Goal: Navigation & Orientation: Find specific page/section

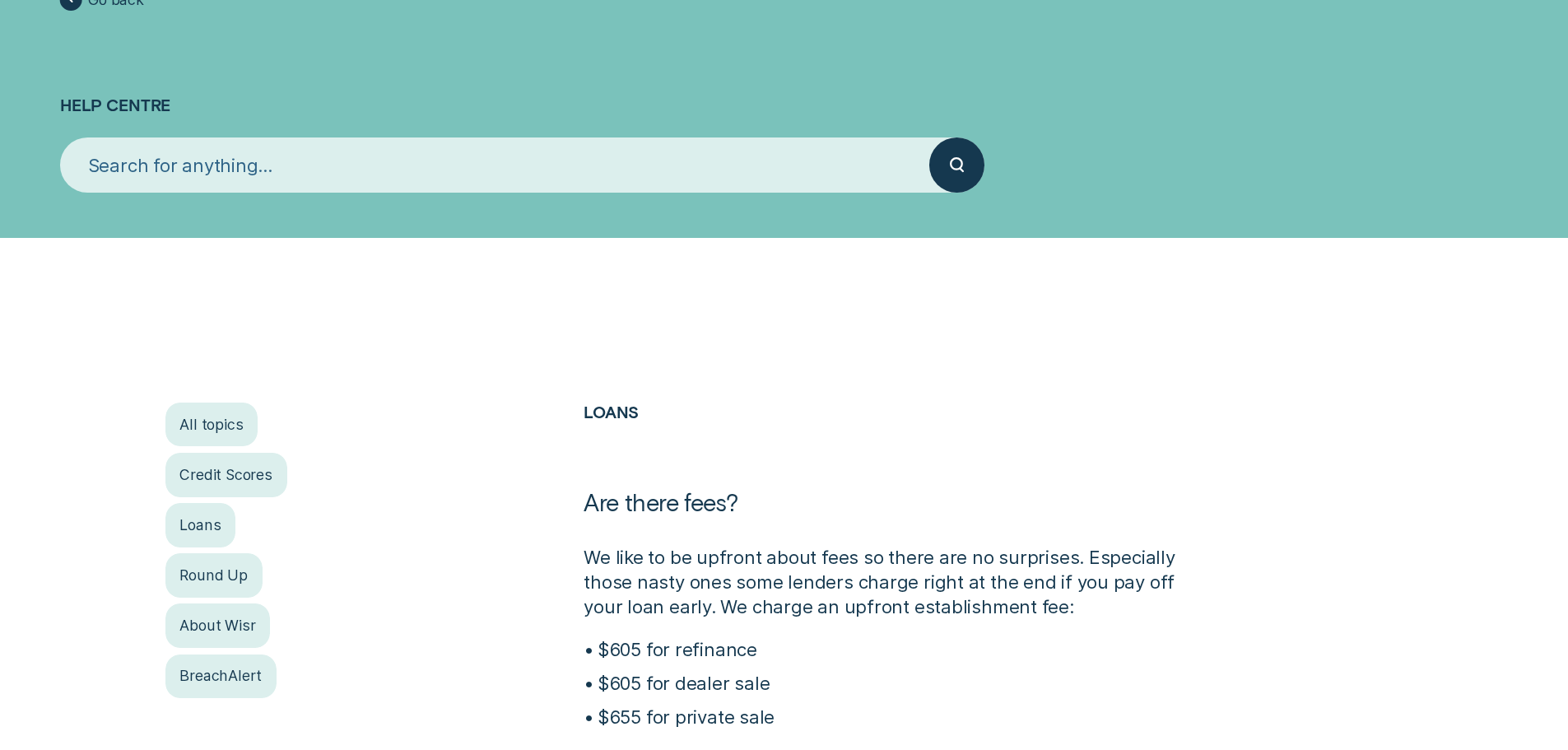
scroll to position [247, 0]
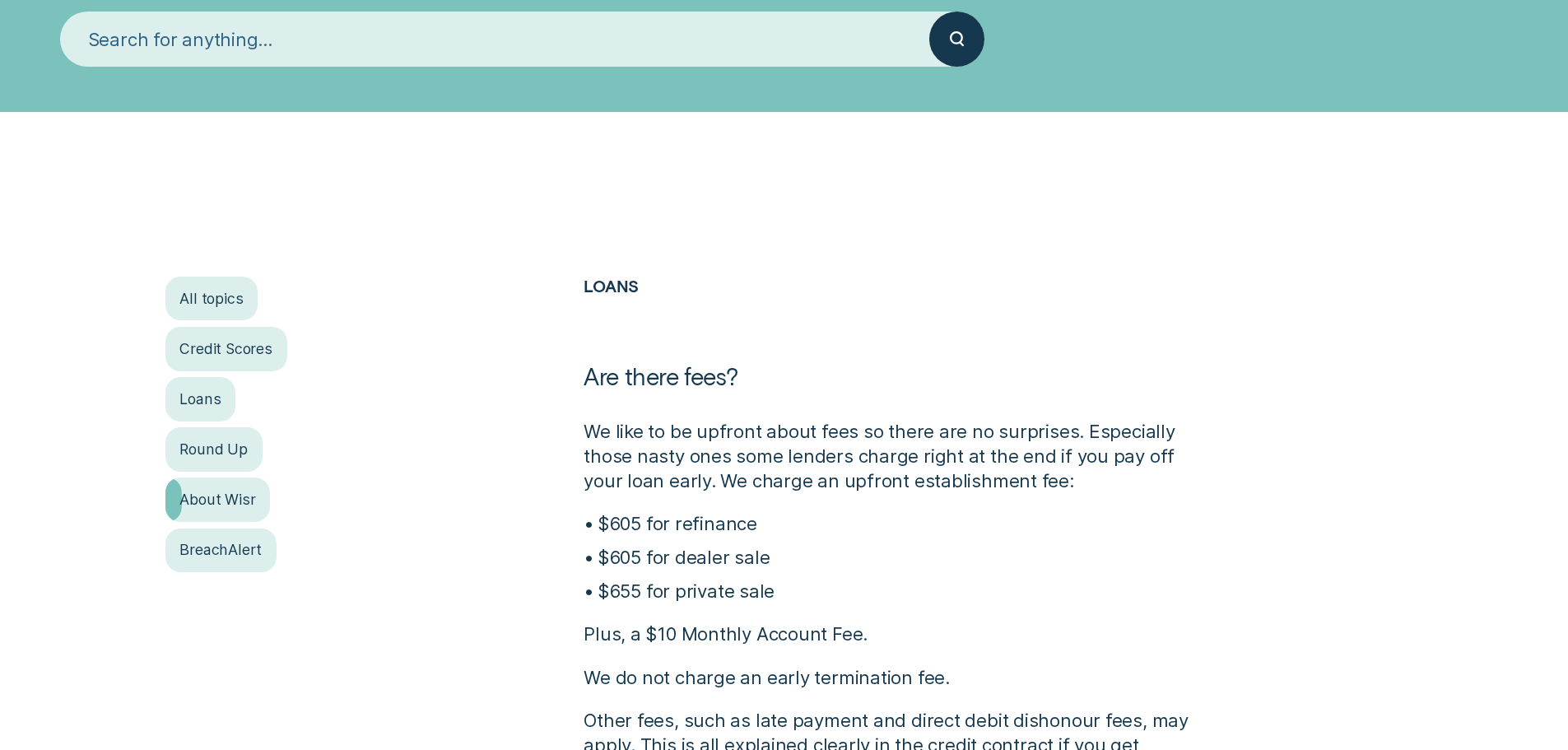
click at [250, 488] on div "About Wisr" at bounding box center [218, 499] width 105 height 44
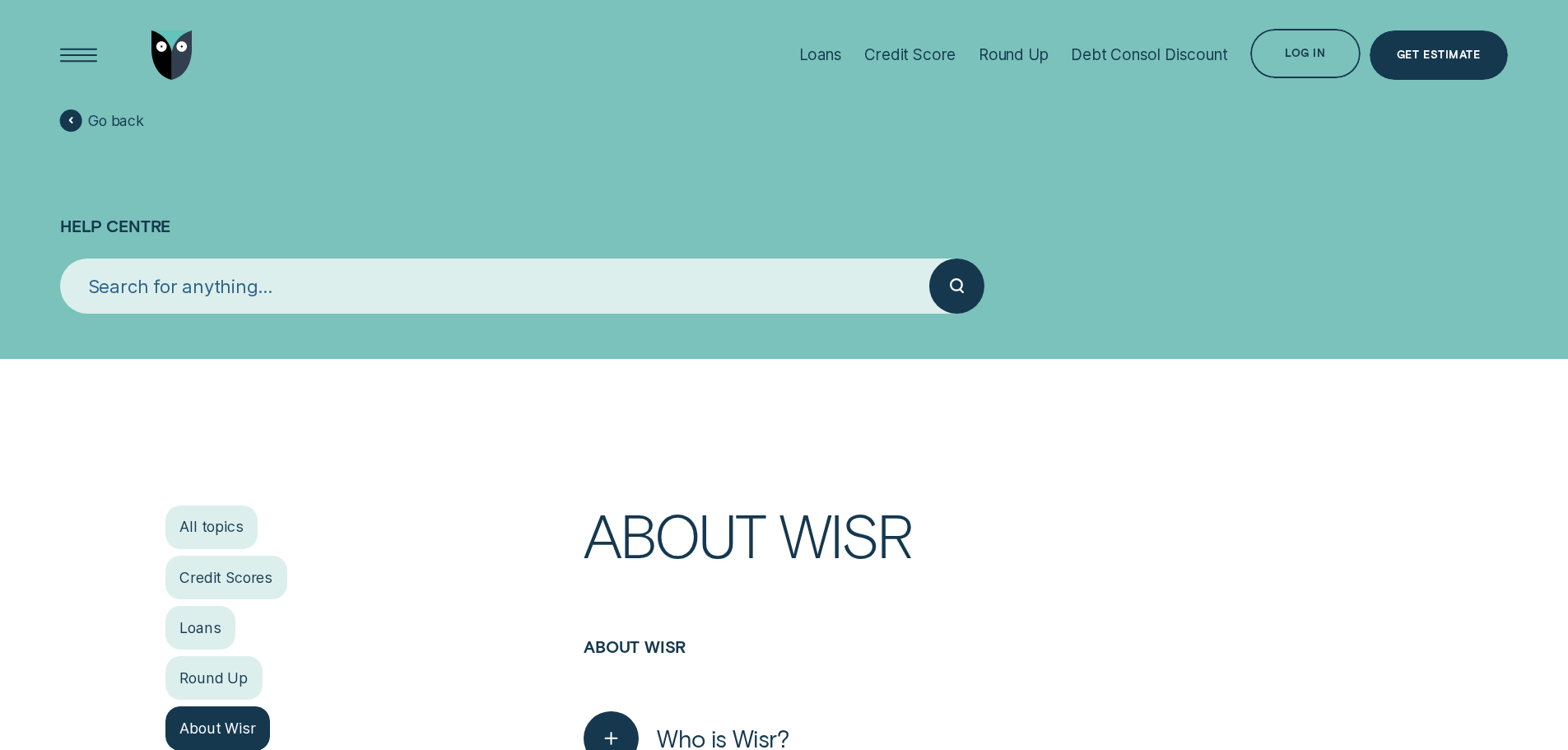
click at [133, 59] on div at bounding box center [128, 54] width 136 height 110
click at [166, 59] on img "Go to home page" at bounding box center [172, 55] width 41 height 49
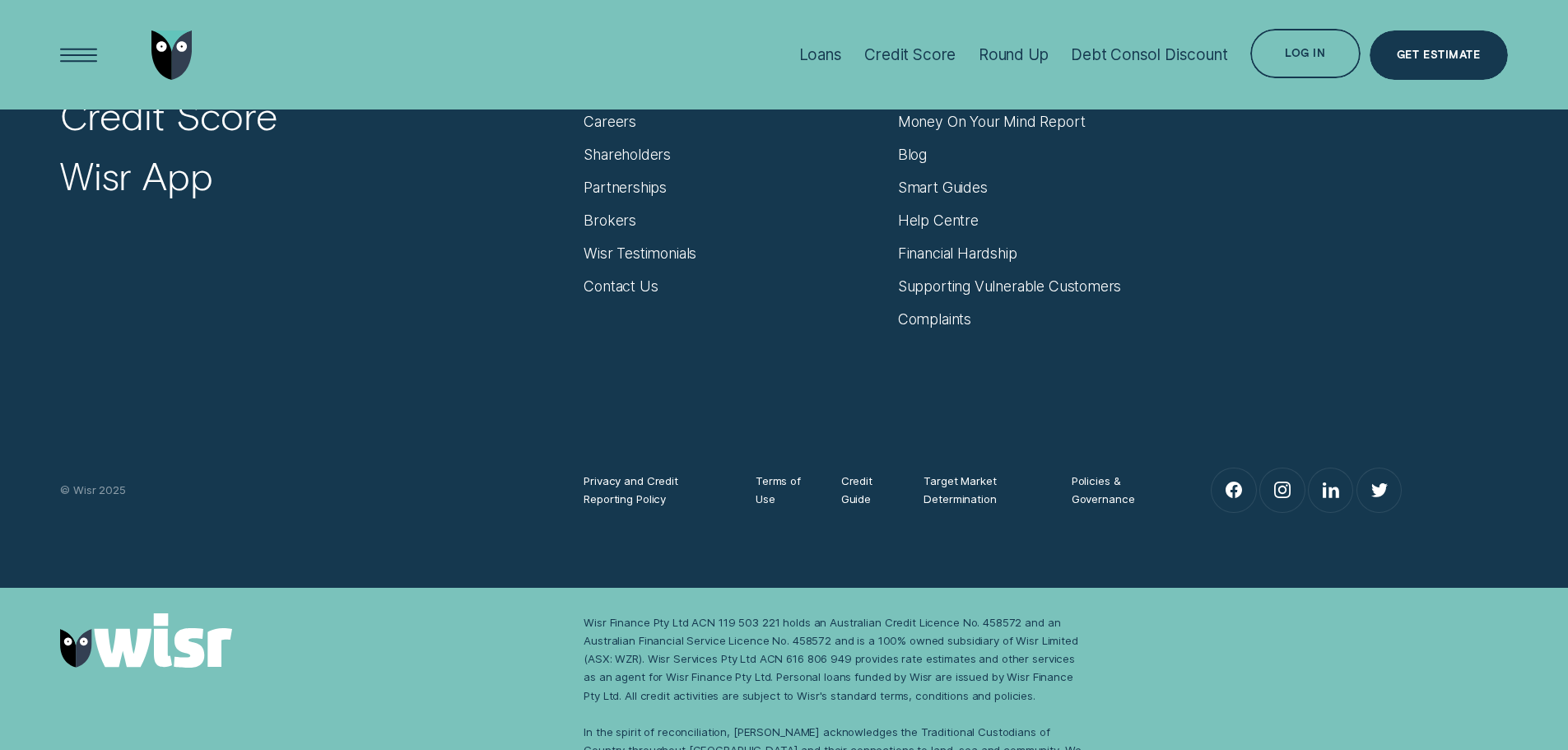
scroll to position [7153, 0]
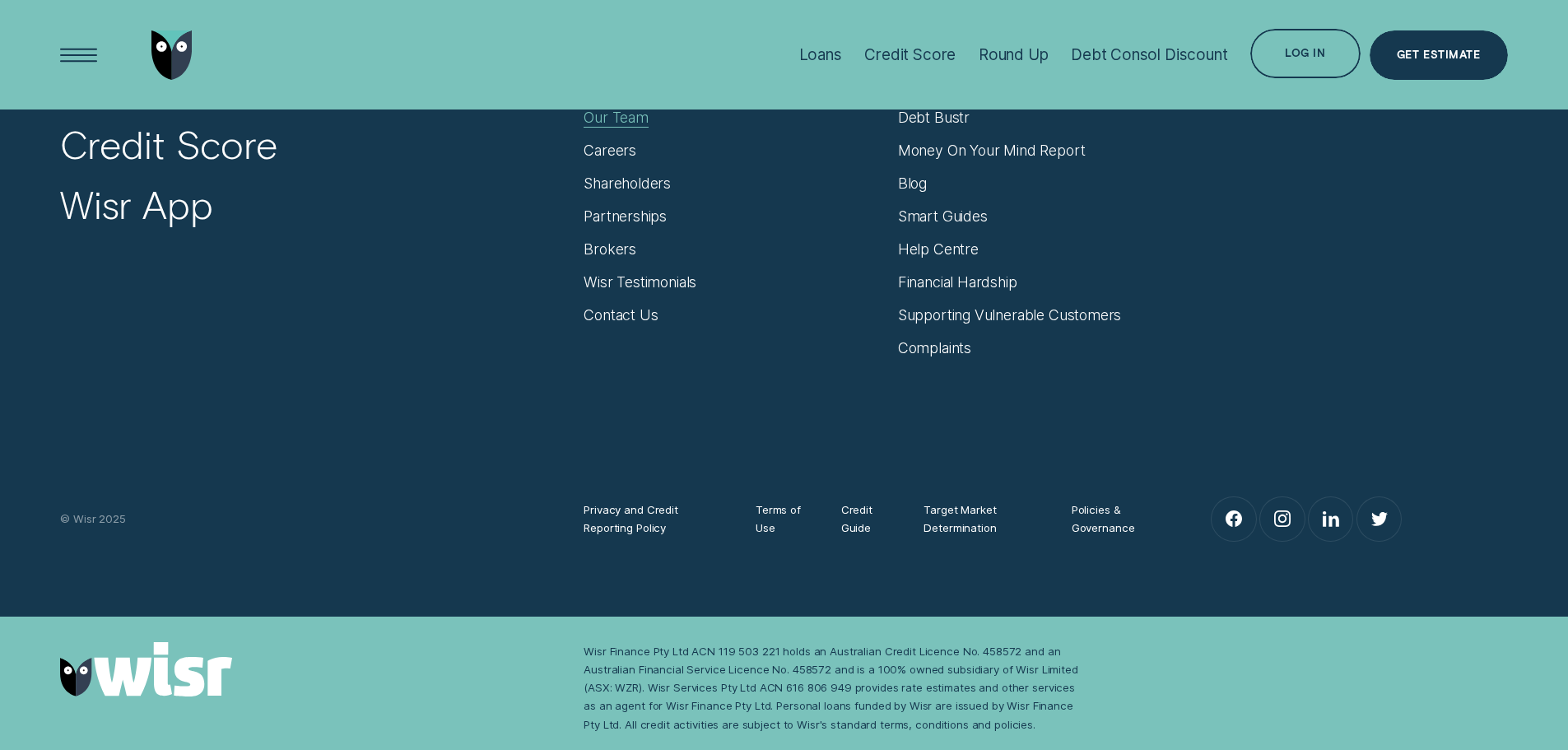
click at [626, 124] on div "Our Team" at bounding box center [616, 118] width 65 height 18
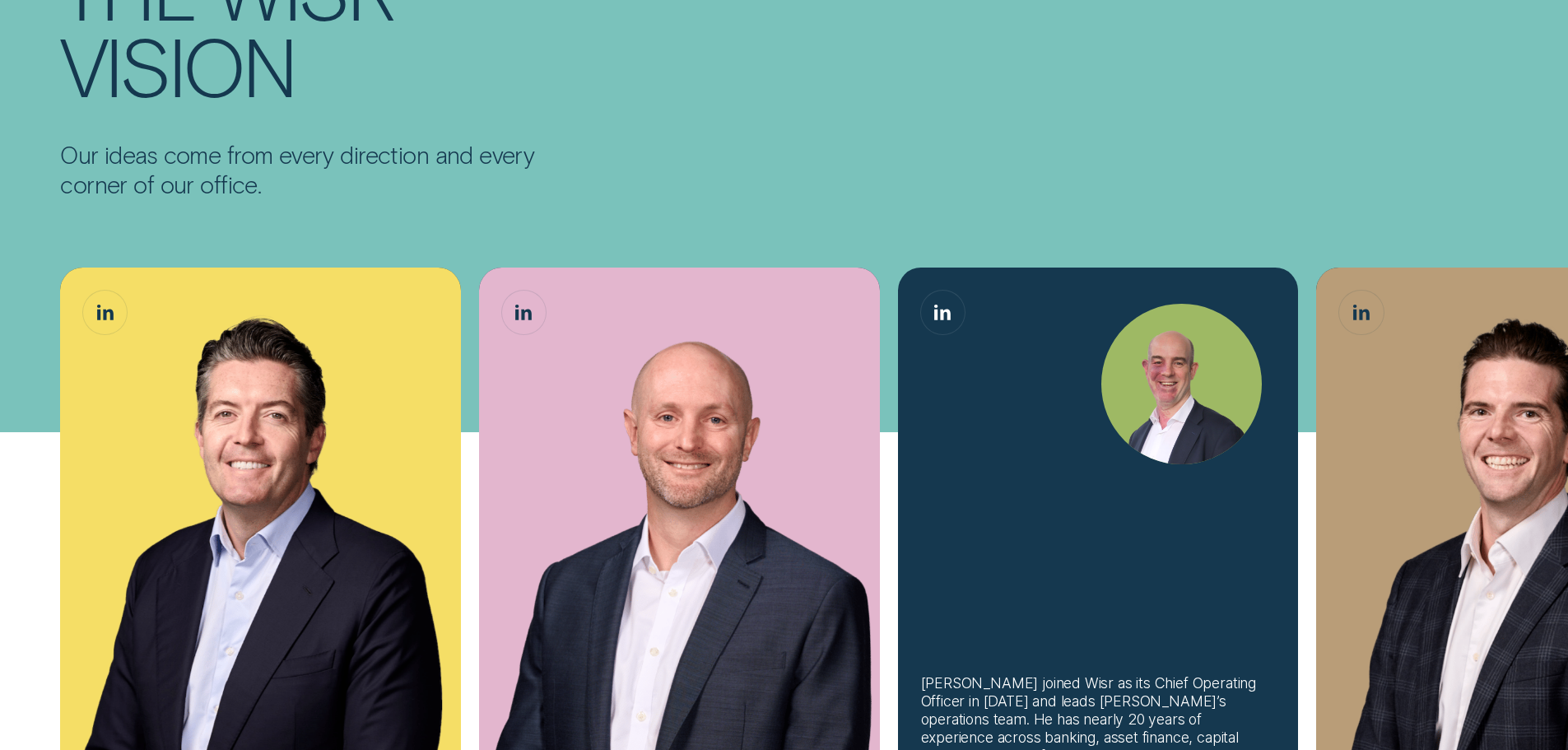
scroll to position [330, 0]
